Goal: Task Accomplishment & Management: Complete application form

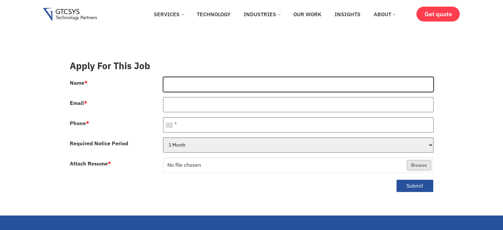
type input "[PERSON_NAME]"
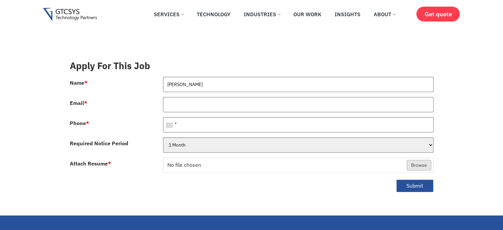
type input "[EMAIL_ADDRESS][DOMAIN_NAME]"
type input "[PHONE_NUMBER]"
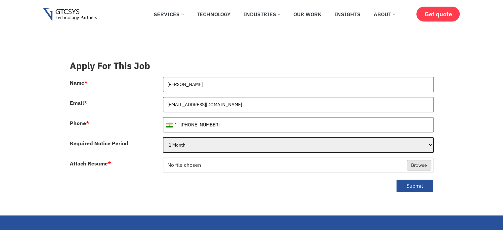
drag, startPoint x: 0, startPoint y: 0, endPoint x: 209, endPoint y: 139, distance: 251.2
click at [209, 139] on select "1 Month 2 Months 3Months" at bounding box center [298, 144] width 270 height 15
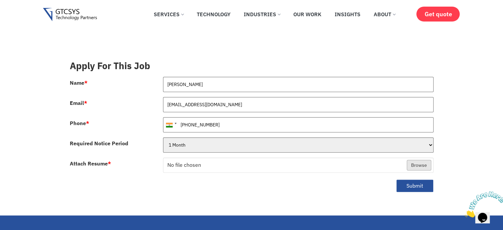
click at [213, 128] on div "[GEOGRAPHIC_DATA] +1 [GEOGRAPHIC_DATA] +44 [GEOGRAPHIC_DATA] (‫[GEOGRAPHIC_DATA…" at bounding box center [298, 127] width 280 height 20
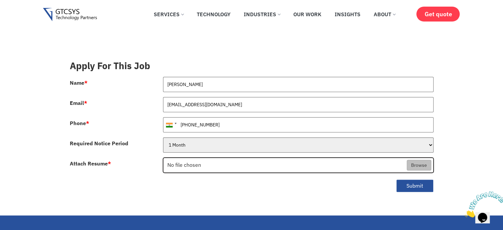
click at [213, 161] on input "Attach Resume *" at bounding box center [298, 165] width 270 height 15
type input "C:\fakepath\Resume_Harsh_S.pdf"
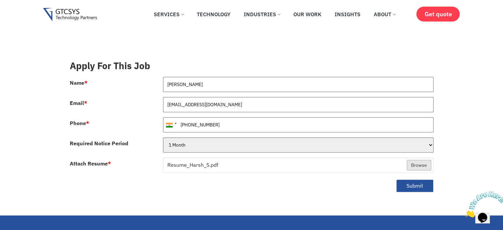
click at [384, 185] on div "Submit" at bounding box center [251, 187] width 373 height 21
click at [403, 180] on button "Submit" at bounding box center [414, 185] width 37 height 13
